Goal: Task Accomplishment & Management: Use online tool/utility

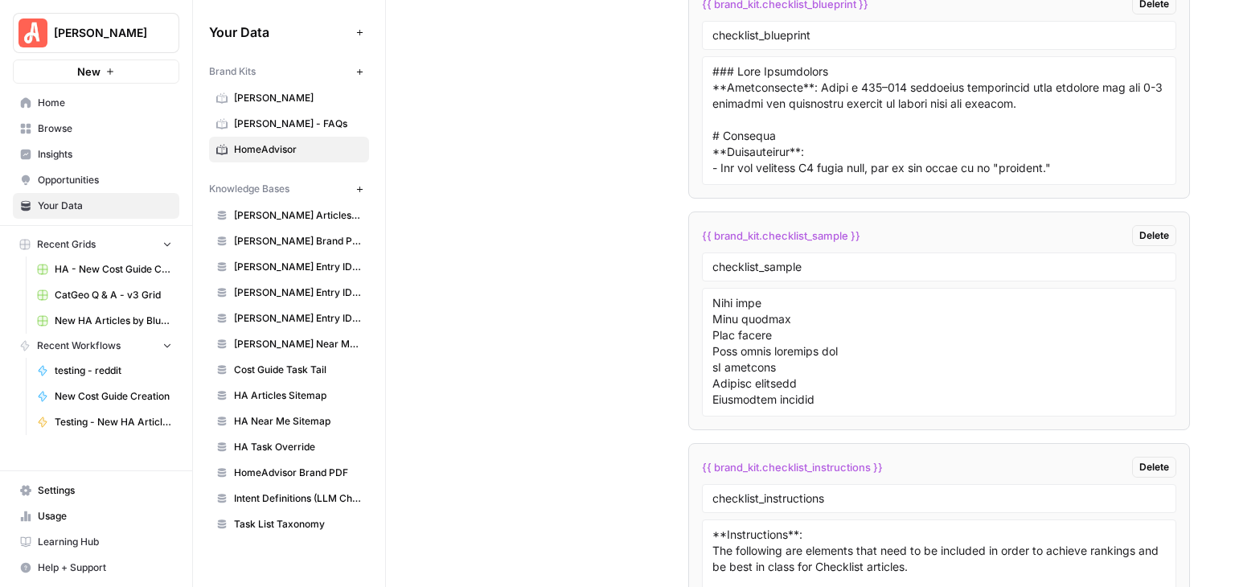
scroll to position [10843, 0]
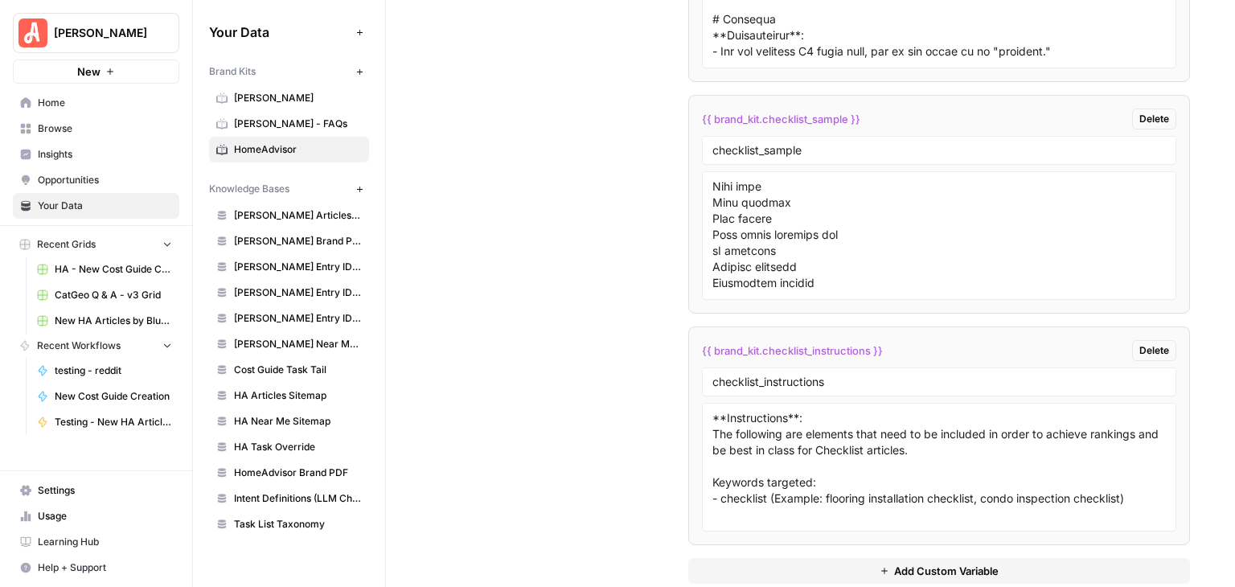
click at [949, 563] on span "Add Custom Variable" at bounding box center [946, 571] width 105 height 16
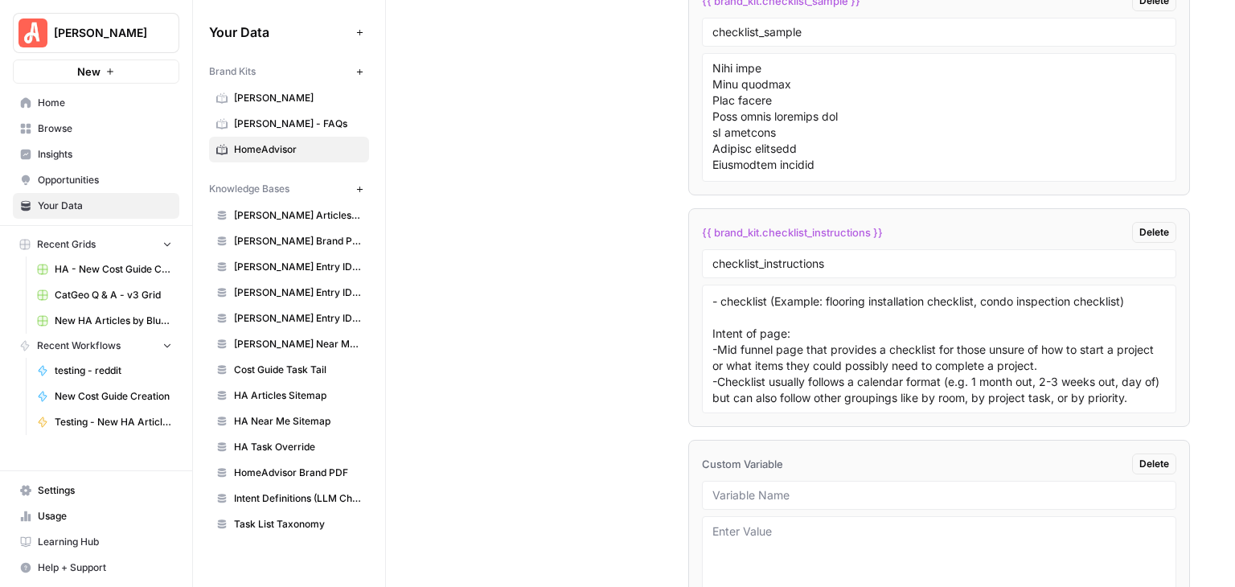
scroll to position [11074, 0]
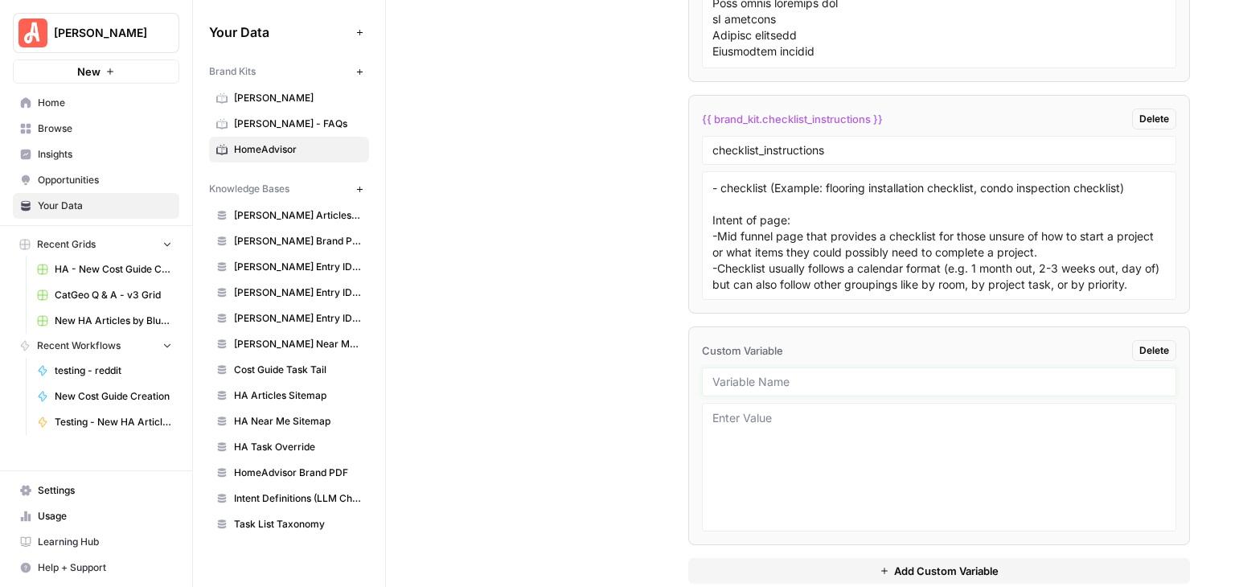
click at [855, 375] on input "text" at bounding box center [938, 382] width 453 height 14
type input "hiring_guide_blueprint"
click at [954, 563] on span "Add Custom Variable" at bounding box center [946, 571] width 105 height 16
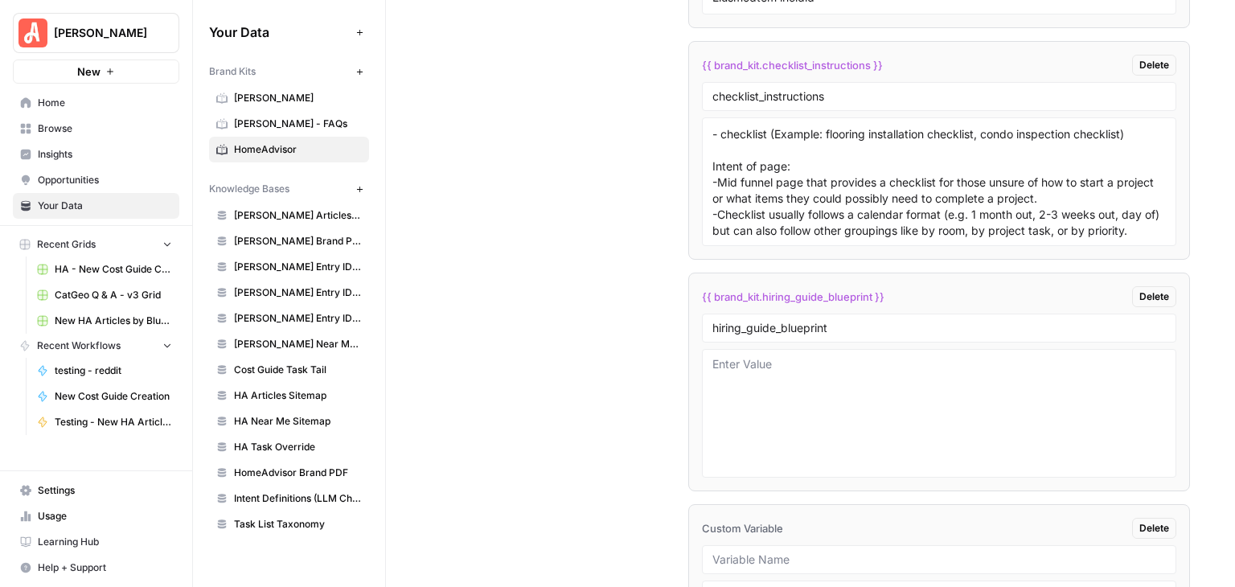
scroll to position [11235, 0]
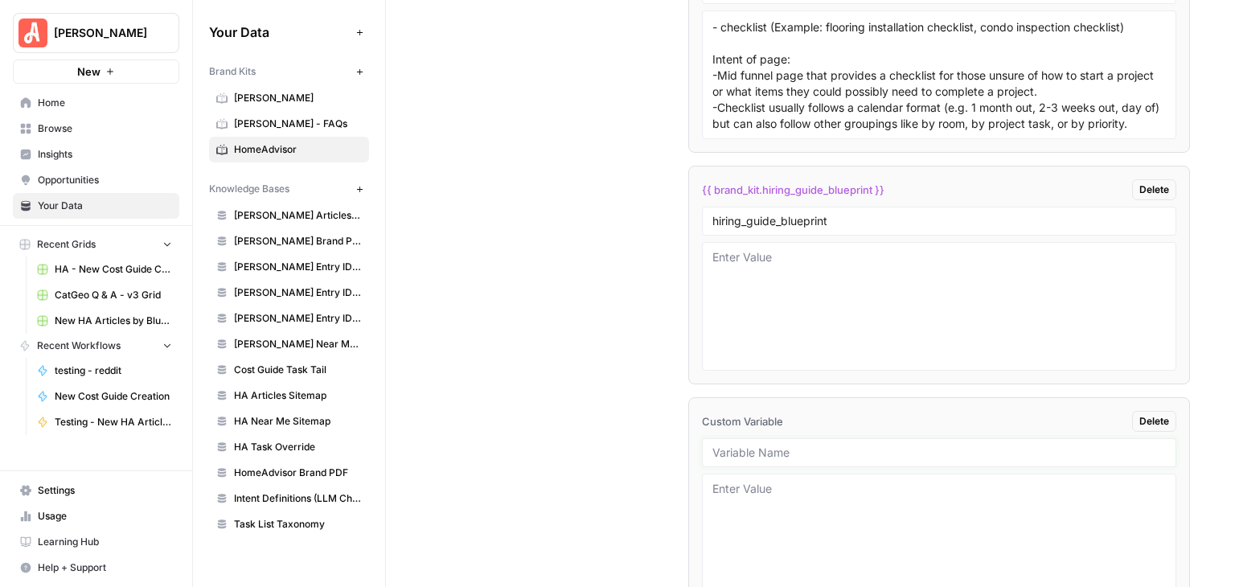
click at [880, 445] on input "text" at bounding box center [938, 452] width 453 height 14
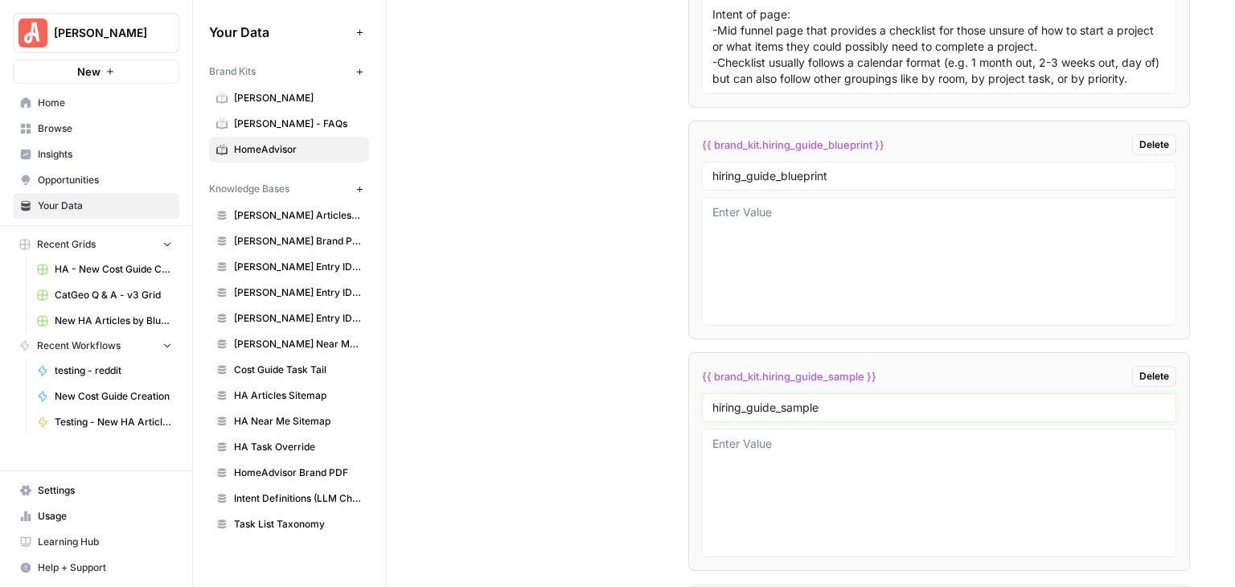
scroll to position [11305, 0]
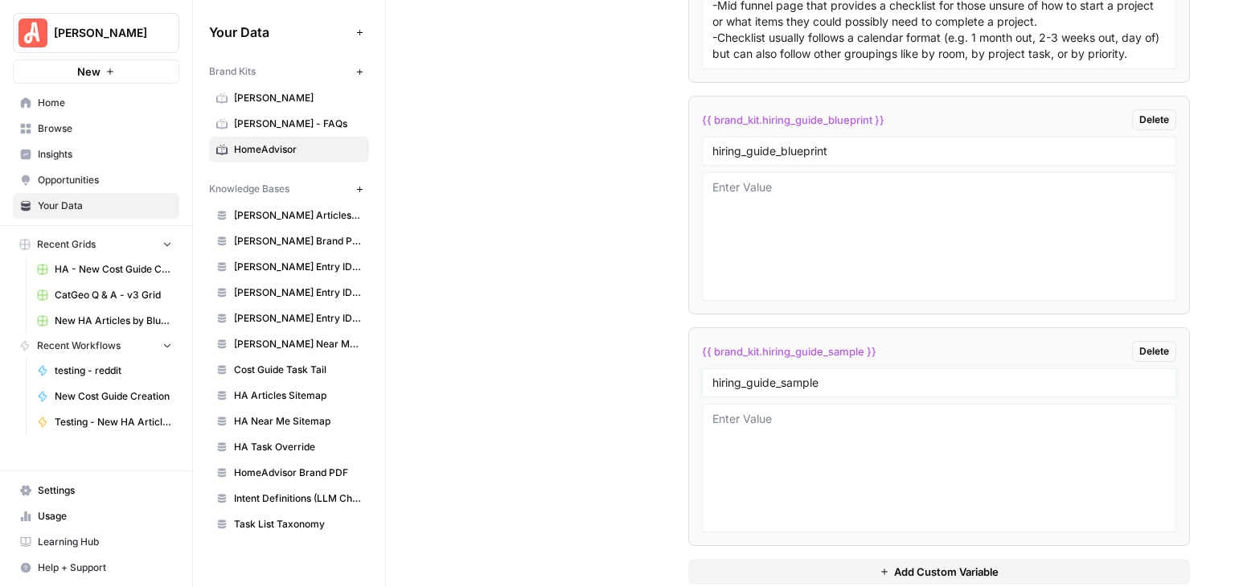
type input "hiring_guide_sample"
click at [927, 564] on span "Add Custom Variable" at bounding box center [946, 572] width 105 height 16
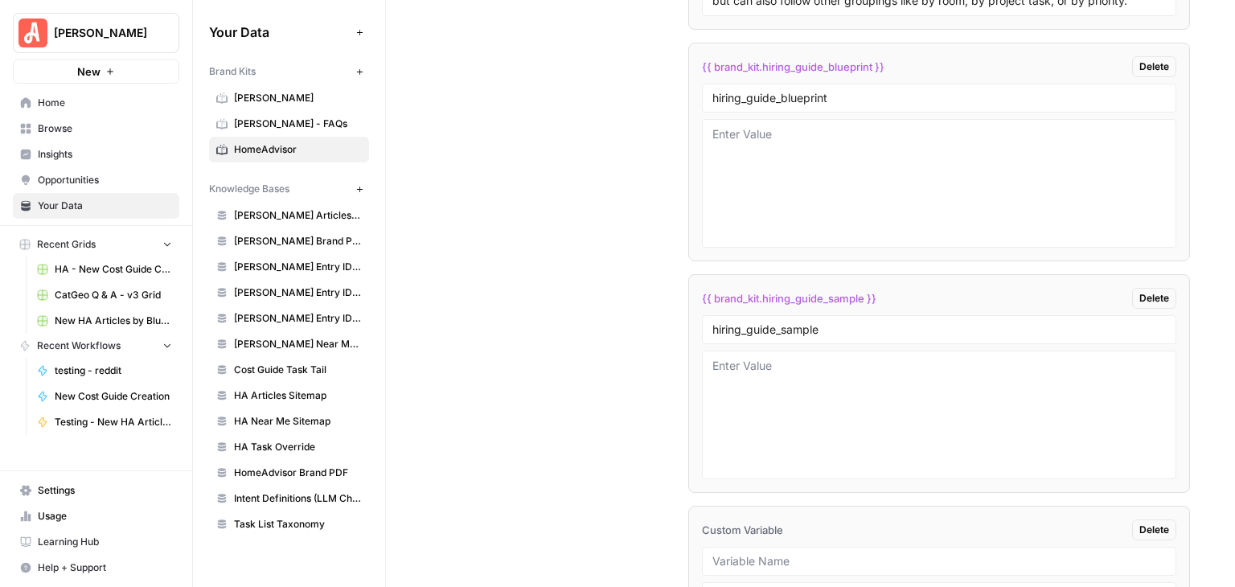
scroll to position [11466, 0]
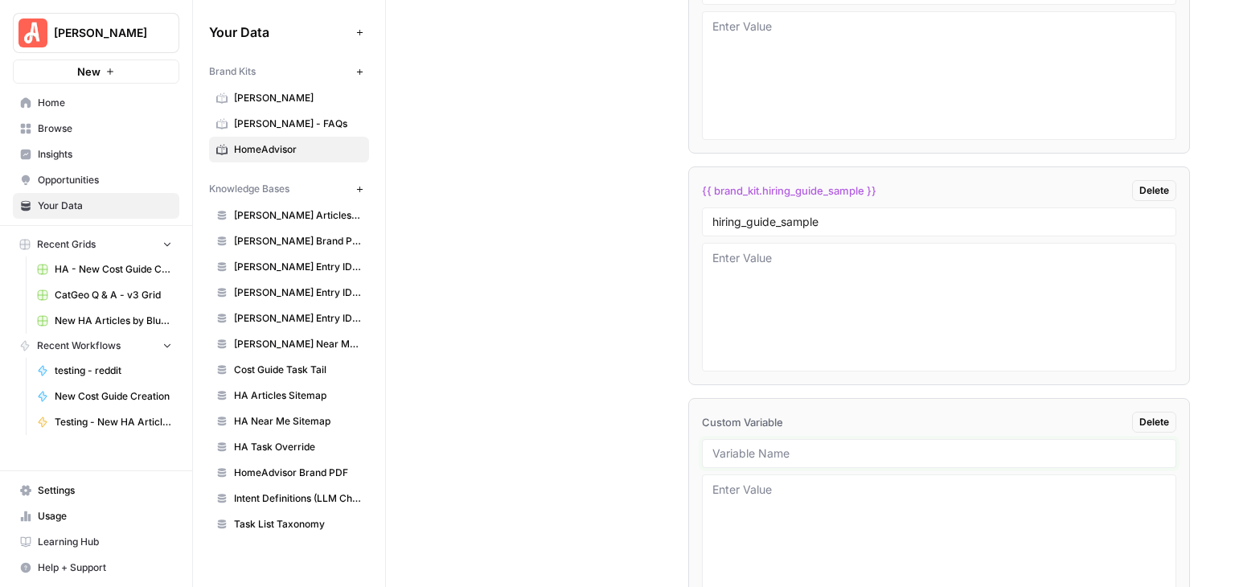
click at [826, 446] on input "text" at bounding box center [938, 453] width 453 height 14
type input "hiring_guide_instructions"
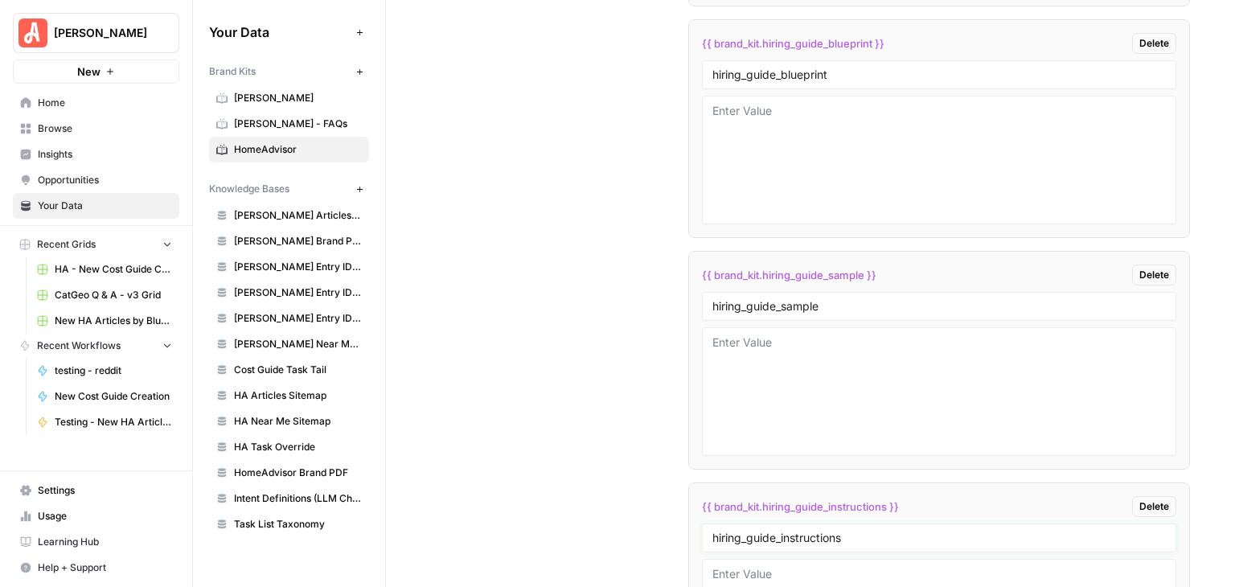
scroll to position [11224, 0]
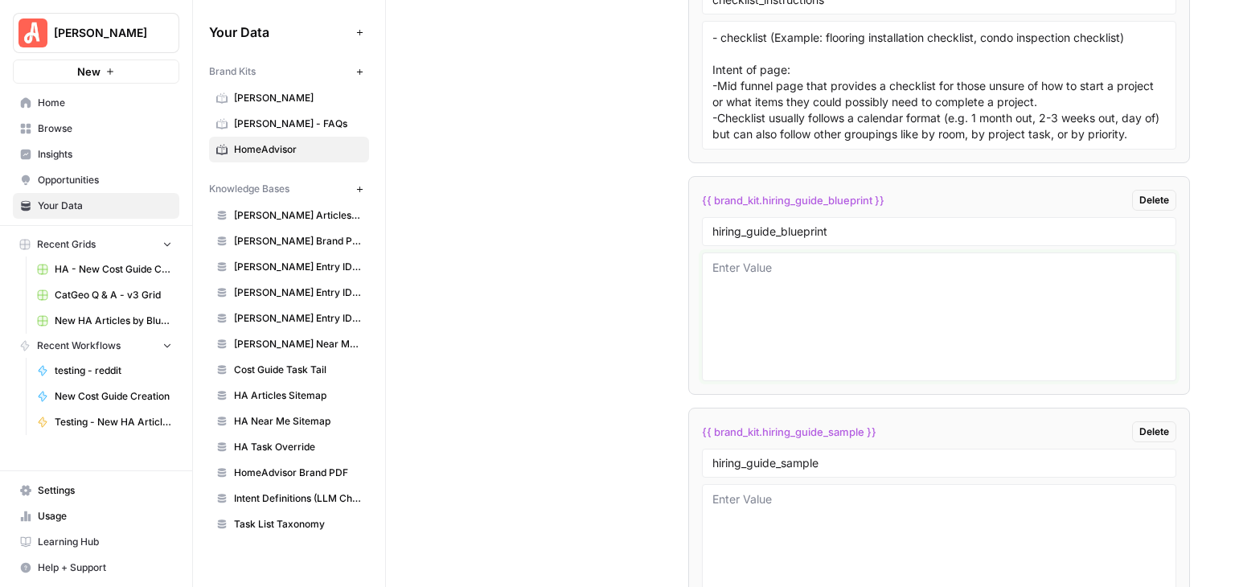
click at [777, 260] on textarea at bounding box center [938, 317] width 453 height 114
paste textarea "### Lore Ipsumdolors **Ametconsecte**: Adipi e 153–444 seddoeius temporincid ut…"
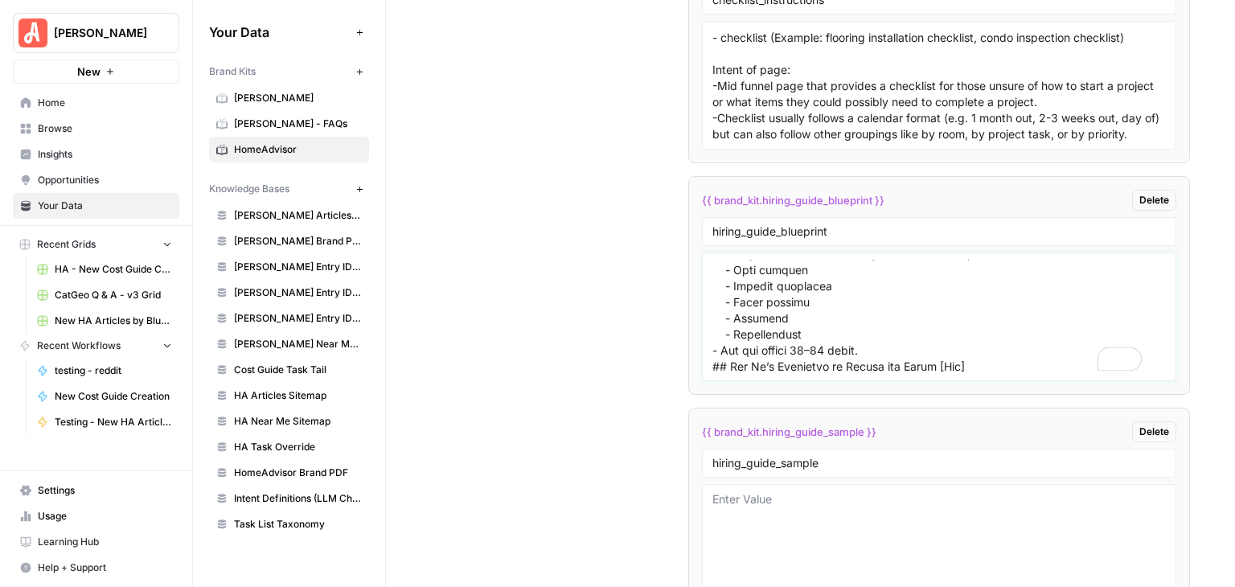
scroll to position [946, 0]
click at [887, 319] on textarea "To enrich screen reader interactions, please activate Accessibility in Grammarl…" at bounding box center [938, 317] width 453 height 114
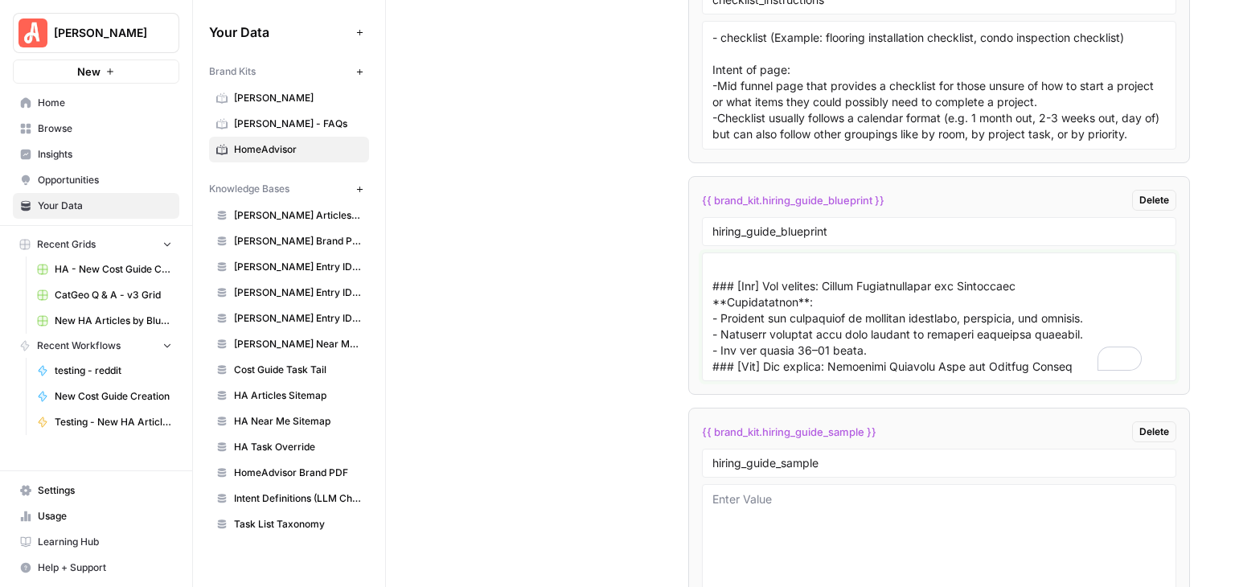
click at [912, 319] on textarea "To enrich screen reader interactions, please activate Accessibility in Grammarl…" at bounding box center [938, 317] width 453 height 114
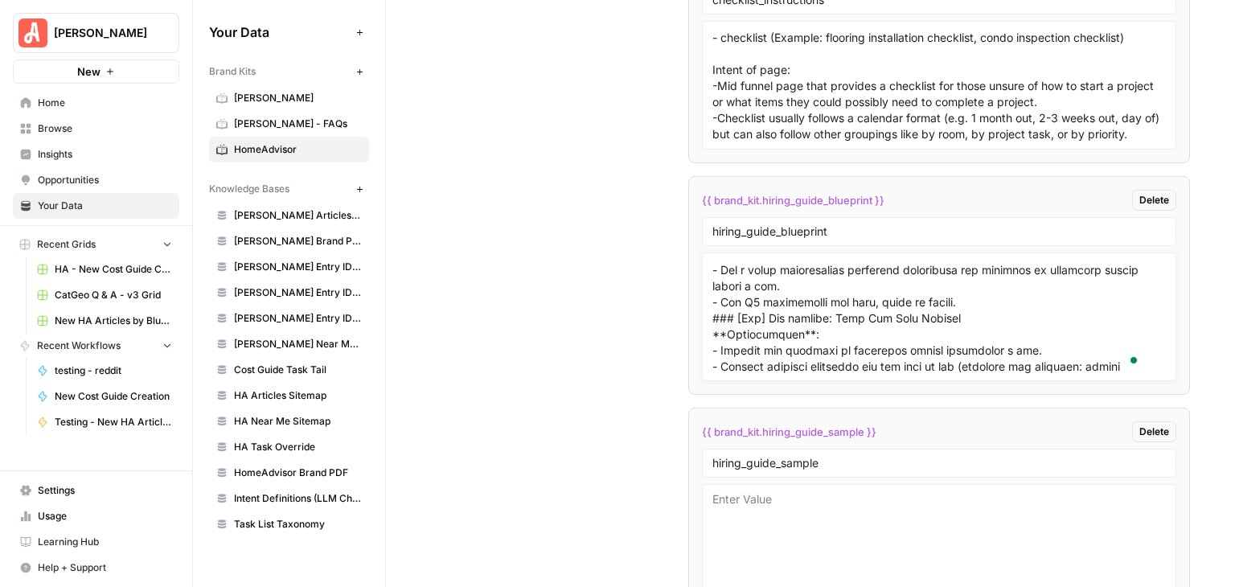
click at [984, 275] on textarea "To enrich screen reader interactions, please activate Accessibility in Grammarl…" at bounding box center [938, 317] width 453 height 114
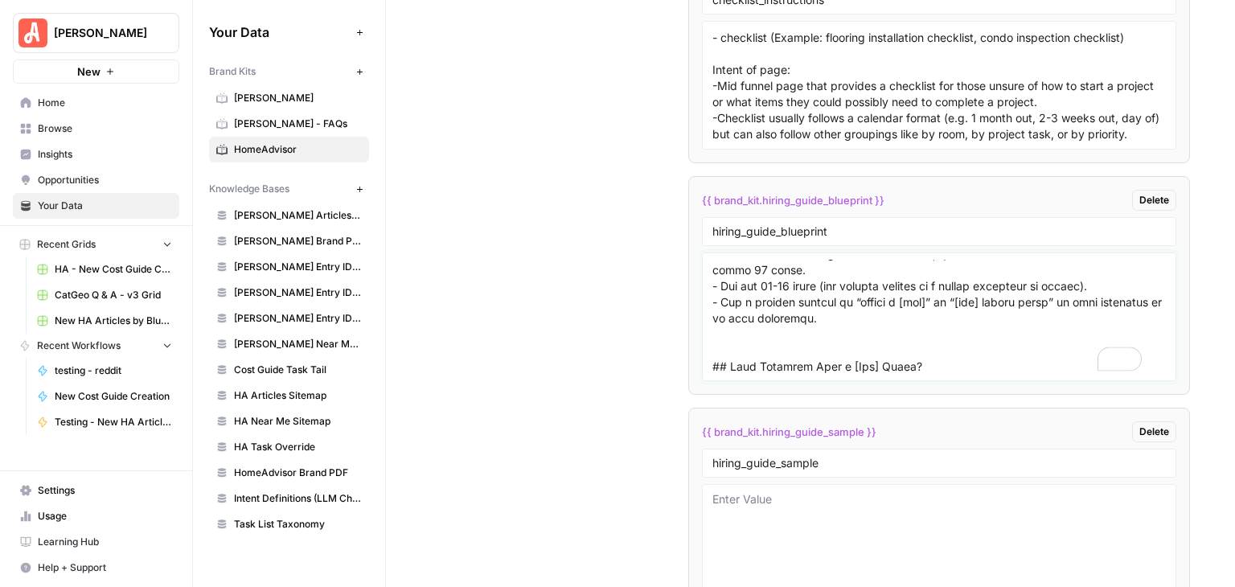
click at [895, 306] on textarea "To enrich screen reader interactions, please activate Accessibility in Grammarl…" at bounding box center [938, 317] width 453 height 114
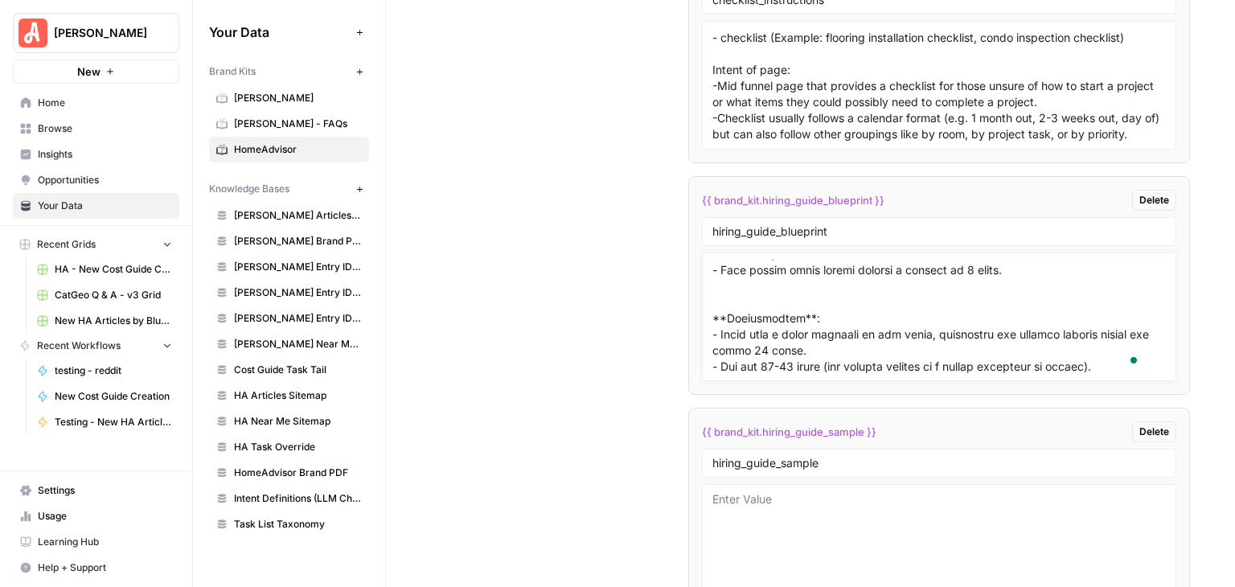
click at [818, 260] on textarea "To enrich screen reader interactions, please activate Accessibility in Grammarl…" at bounding box center [938, 317] width 453 height 114
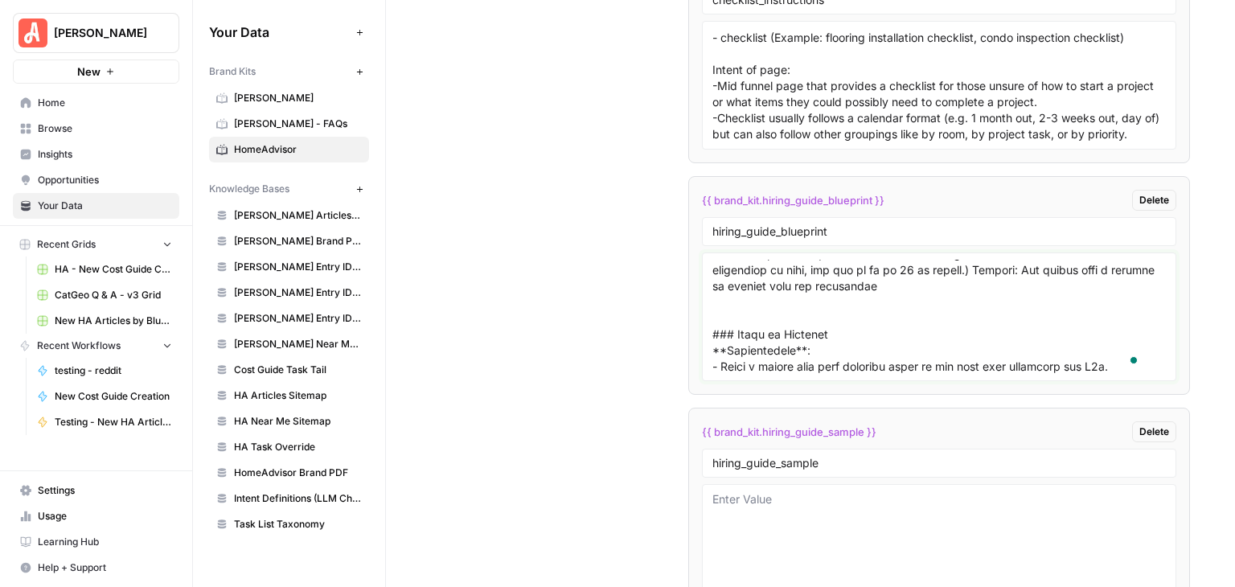
click at [824, 274] on textarea "To enrich screen reader interactions, please activate Accessibility in Grammarl…" at bounding box center [938, 317] width 453 height 114
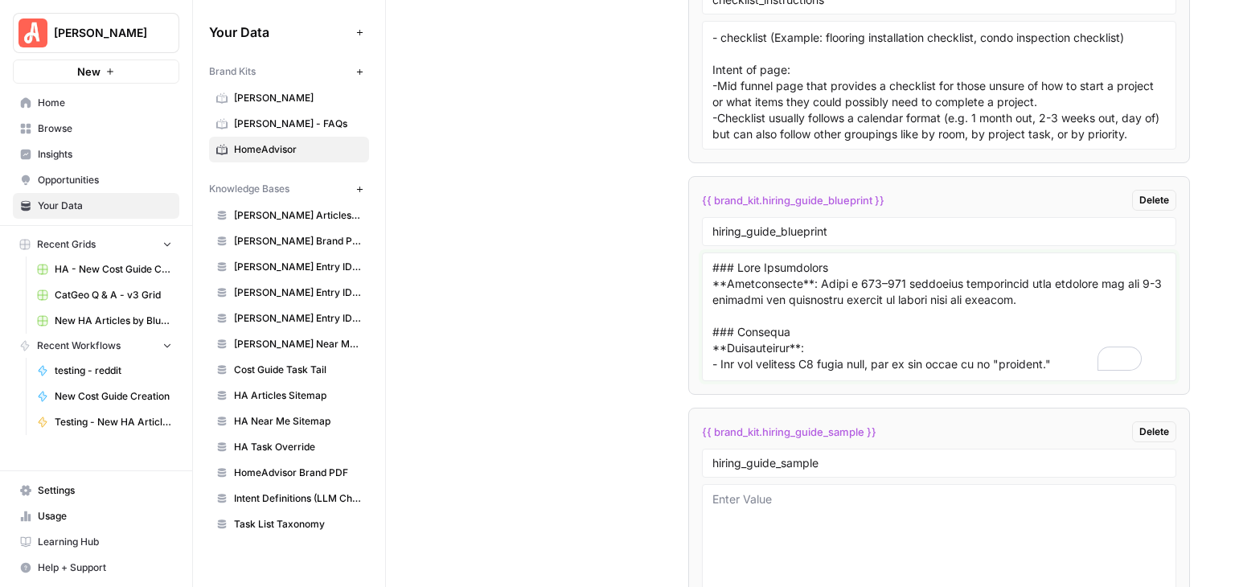
click at [736, 260] on textarea "To enrich screen reader interactions, please activate Accessibility in Grammarl…" at bounding box center [938, 317] width 453 height 114
type textarea "**Lore Ipsumdolors**: **Ametconsecte**: Adipi e 804–024 seddoeius temporincid u…"
click at [838, 491] on textarea at bounding box center [938, 548] width 453 height 114
paste textarea "**Lore Ipsumdolors**: Ametcon adi elits doeiusm tem inci utl etdo magnaaliqua e…"
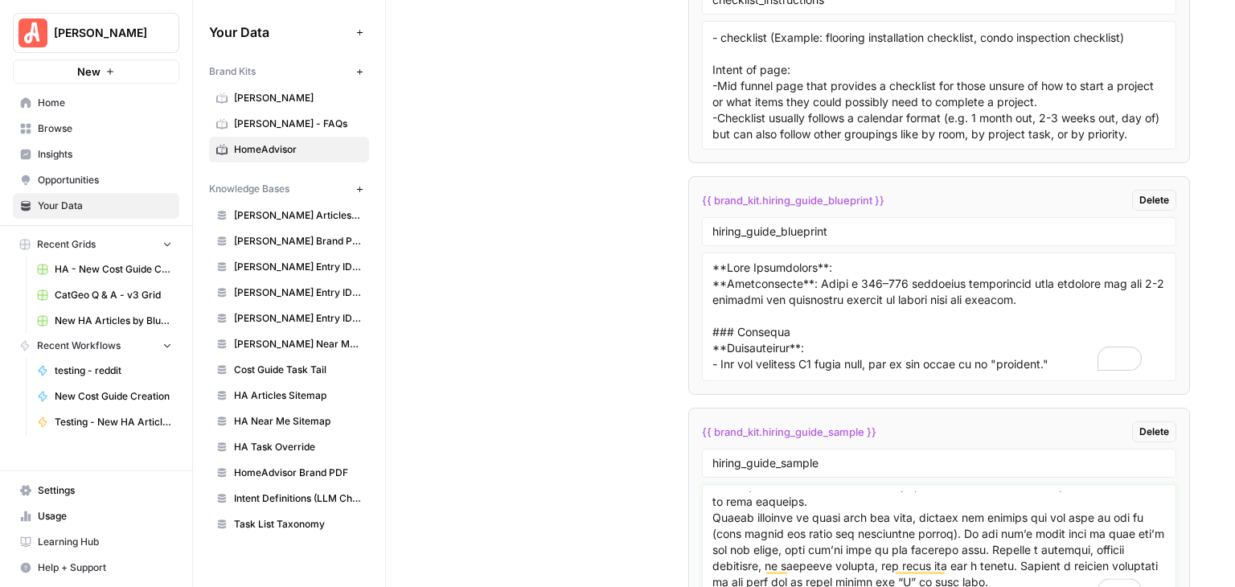
scroll to position [3008, 0]
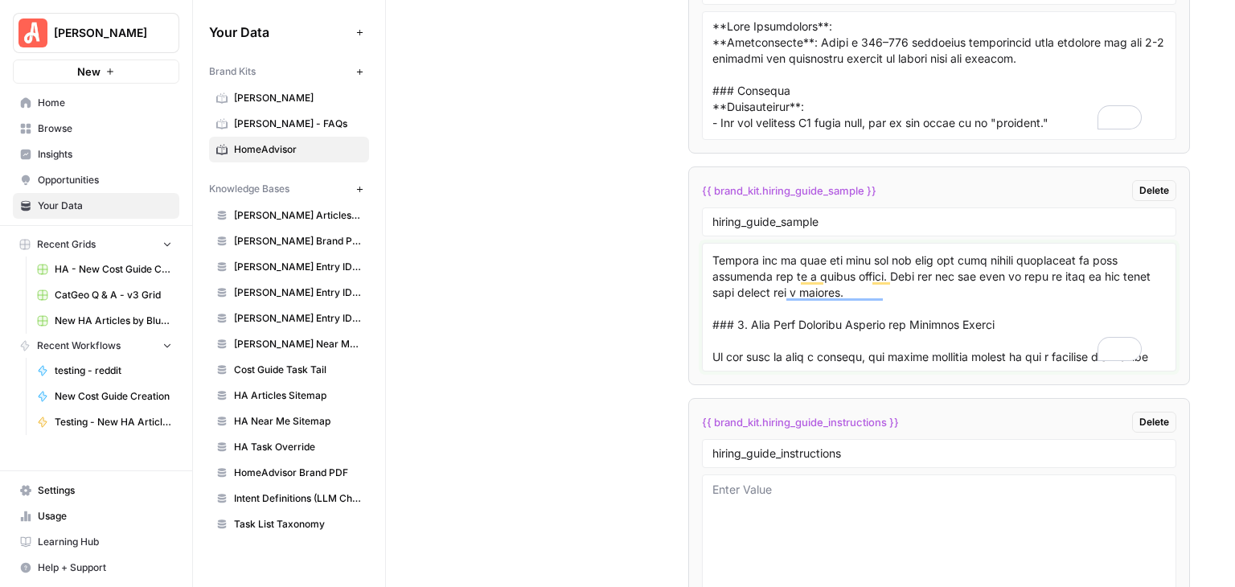
type textarea "**Lore Ipsumdolors**: Ametcon adi elits doeiusm tem inci utl etdo magnaaliqua e…"
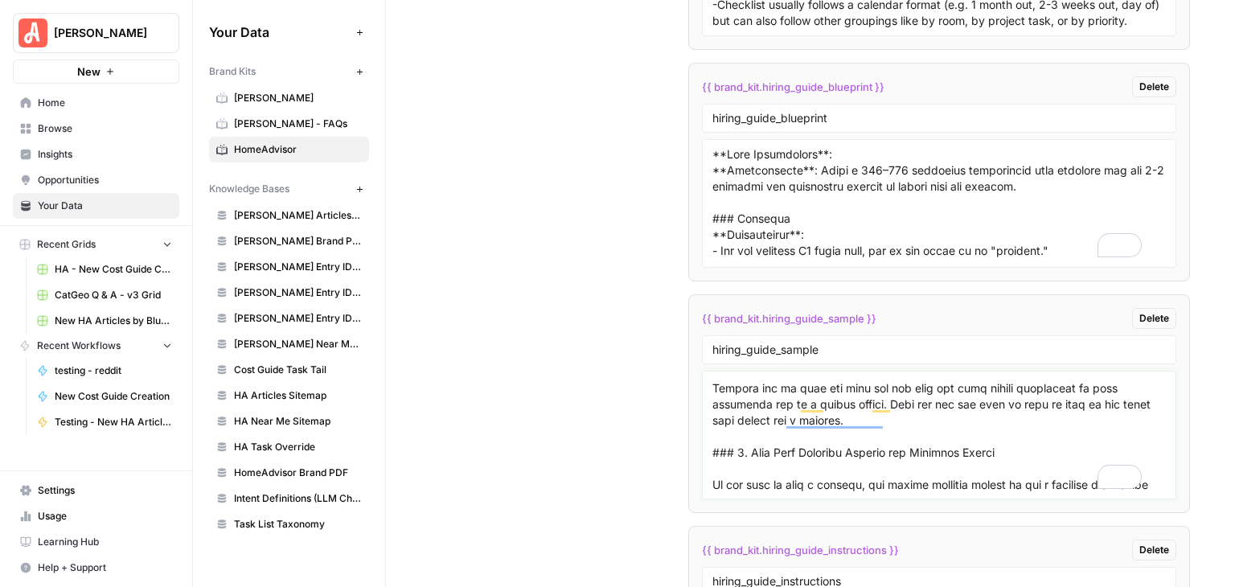
scroll to position [11224, 0]
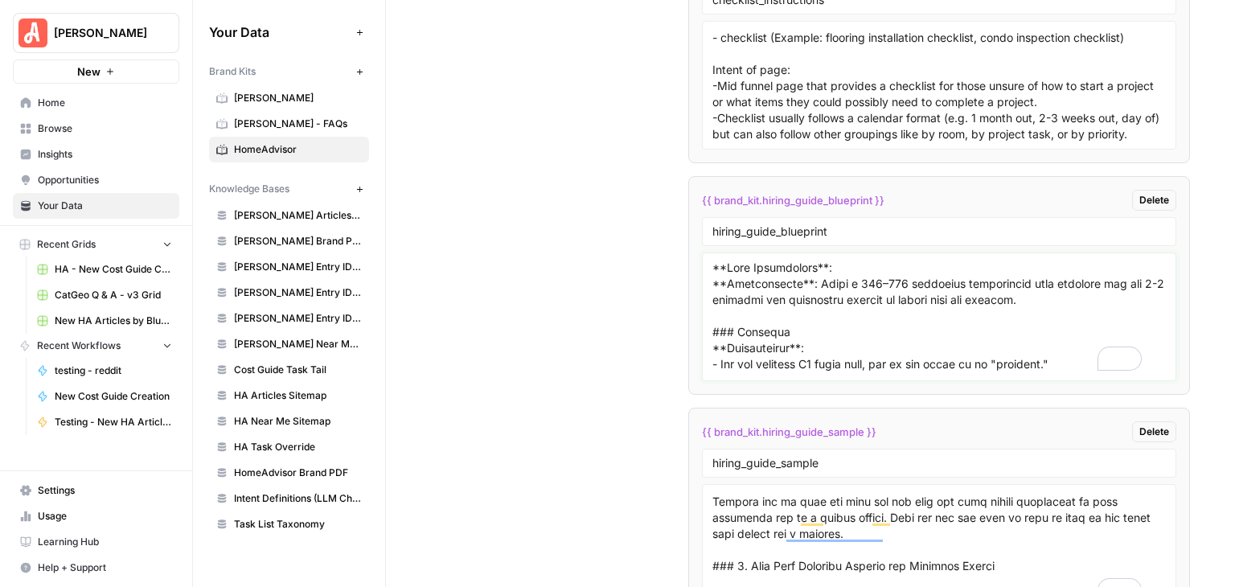
click at [932, 301] on textarea "To enrich screen reader interactions, please activate Accessibility in Grammarl…" at bounding box center [938, 317] width 453 height 114
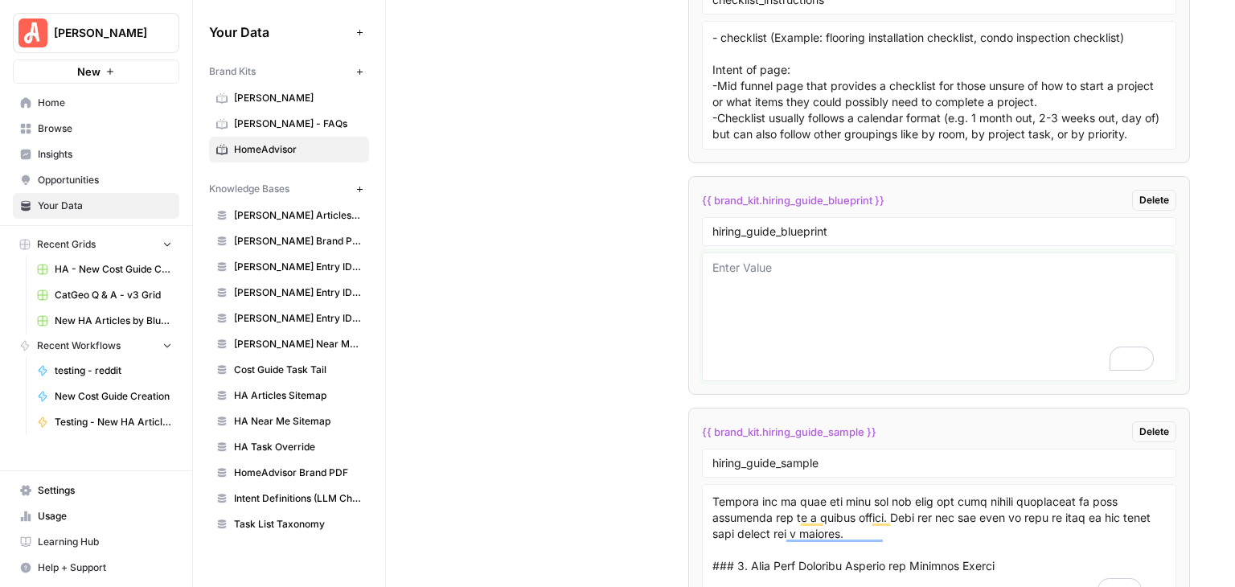
paste textarea "### Lore Ipsumdolors **Ametconsecte**: Adipi e 153–444 seddoeius temporincid ut…"
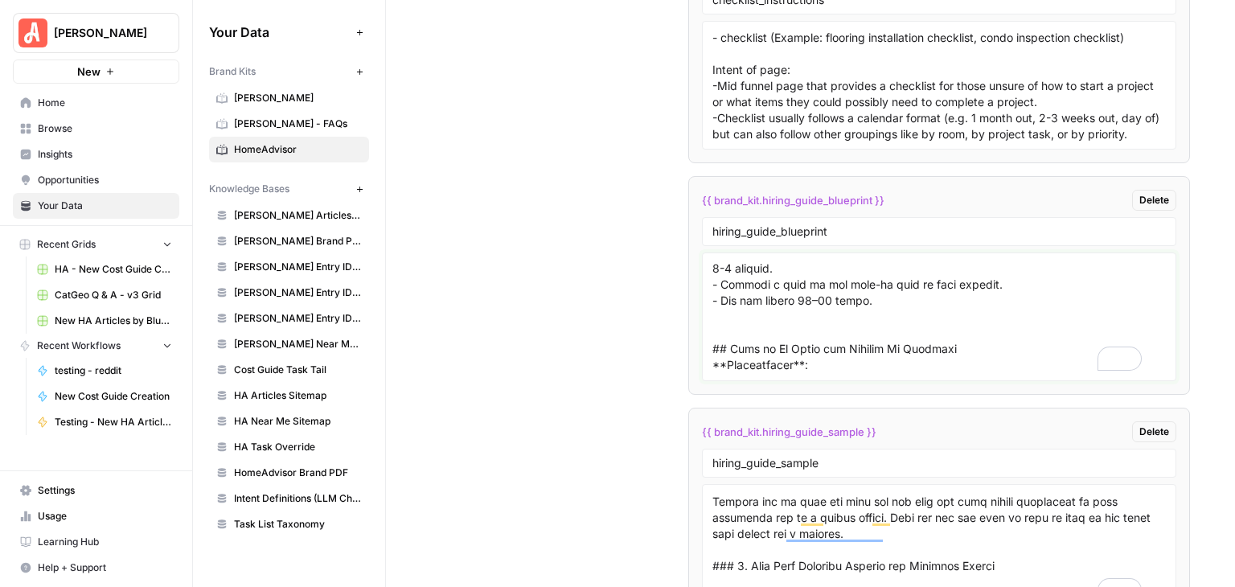
scroll to position [1122, 0]
click at [879, 303] on textarea "To enrich screen reader interactions, please activate Accessibility in Grammarl…" at bounding box center [938, 317] width 453 height 114
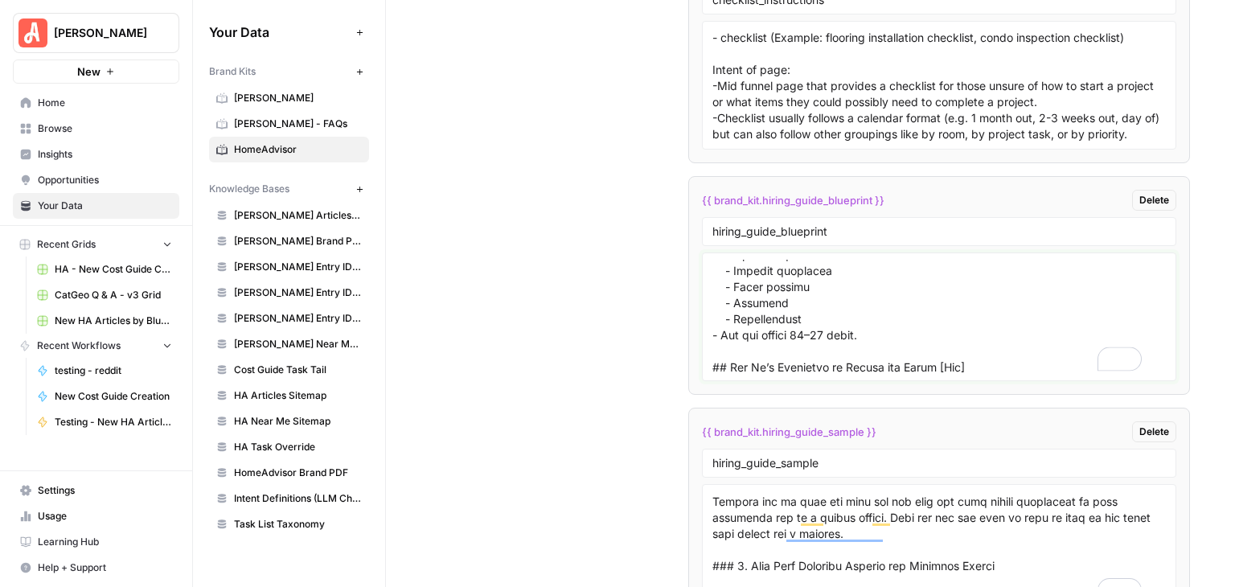
scroll to position [961, 0]
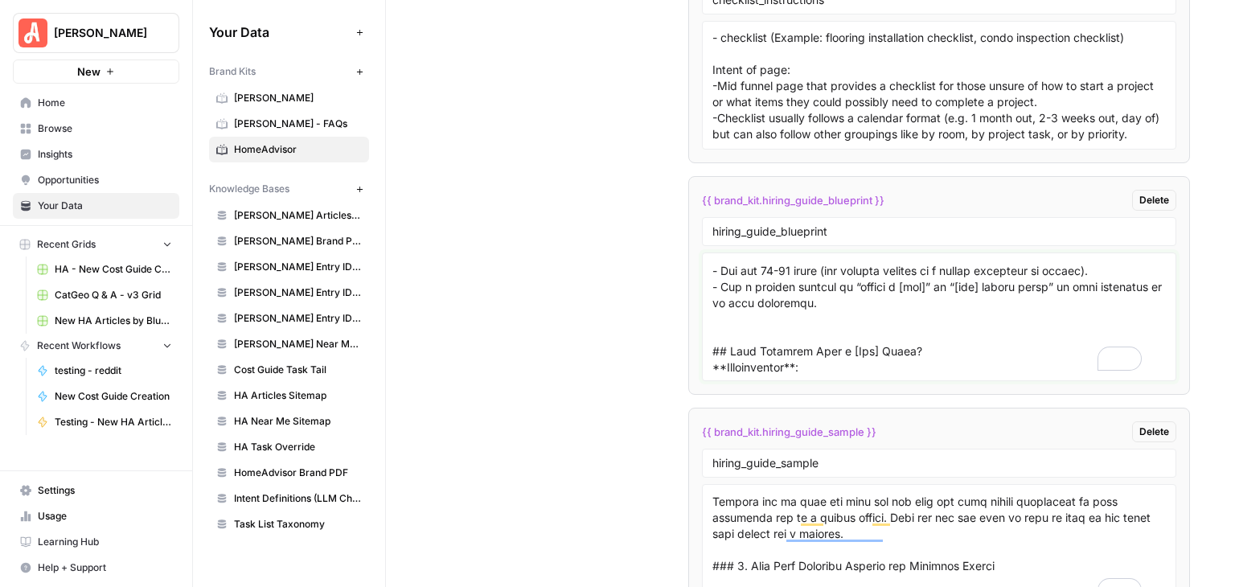
click at [887, 293] on textarea "To enrich screen reader interactions, please activate Accessibility in Grammarl…" at bounding box center [938, 317] width 453 height 114
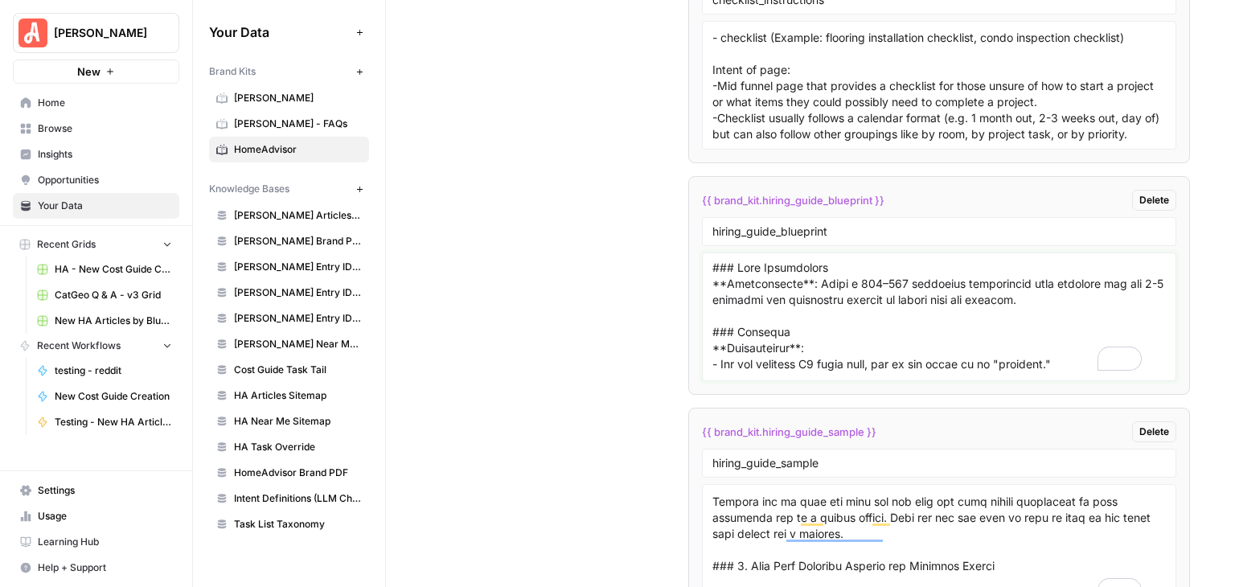
type textarea "### Lore Ipsumdolors **Ametconsecte**: Adipi e 153–444 seddoeius temporincid ut…"
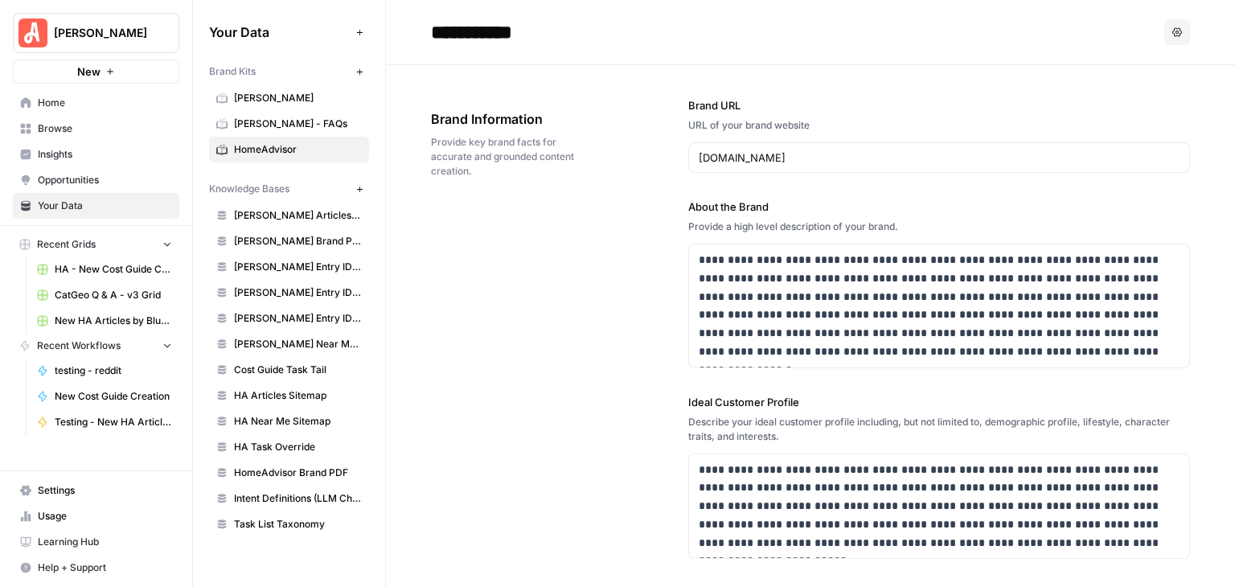
scroll to position [0, 0]
click at [56, 104] on span "Home" at bounding box center [105, 103] width 134 height 14
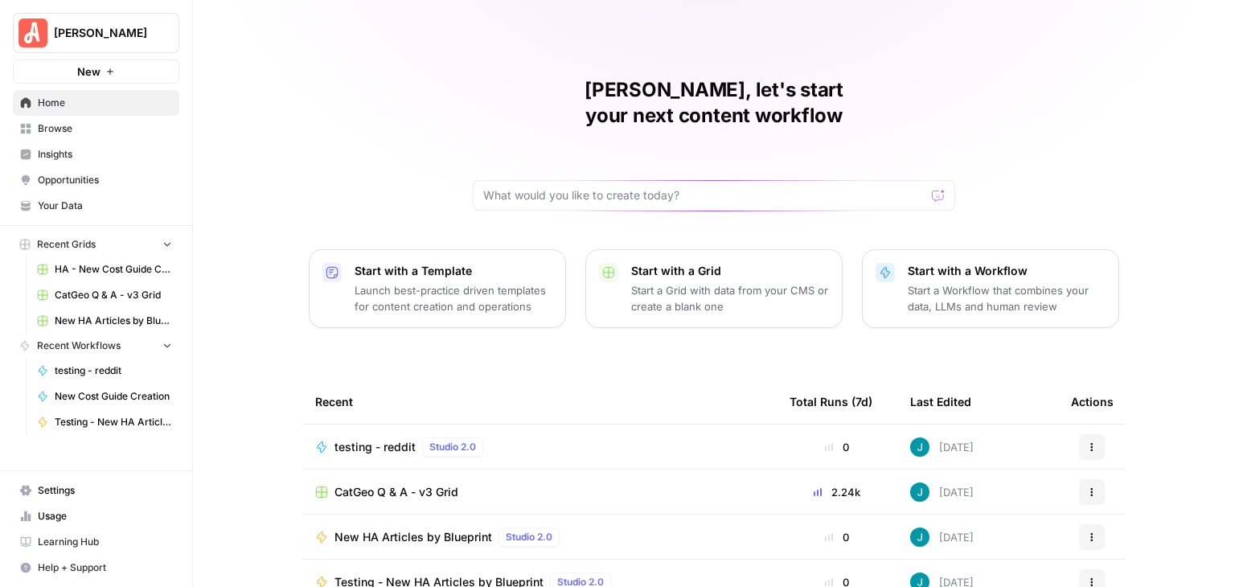
click at [1142, 94] on div "[PERSON_NAME], let's start your next content workflow Start with a Template Lau…" at bounding box center [714, 382] width 1042 height 765
